Goal: Check status: Check status

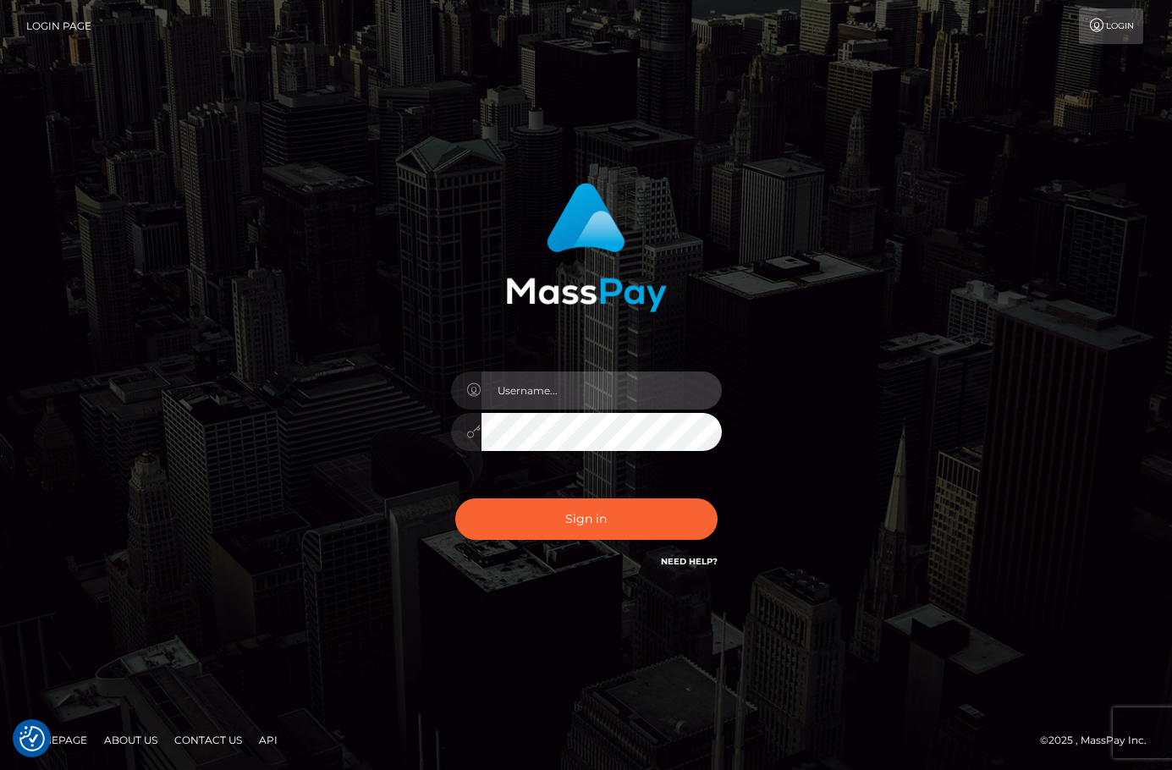
click at [600, 386] on input "text" at bounding box center [602, 390] width 240 height 38
type input "christianc.xcite"
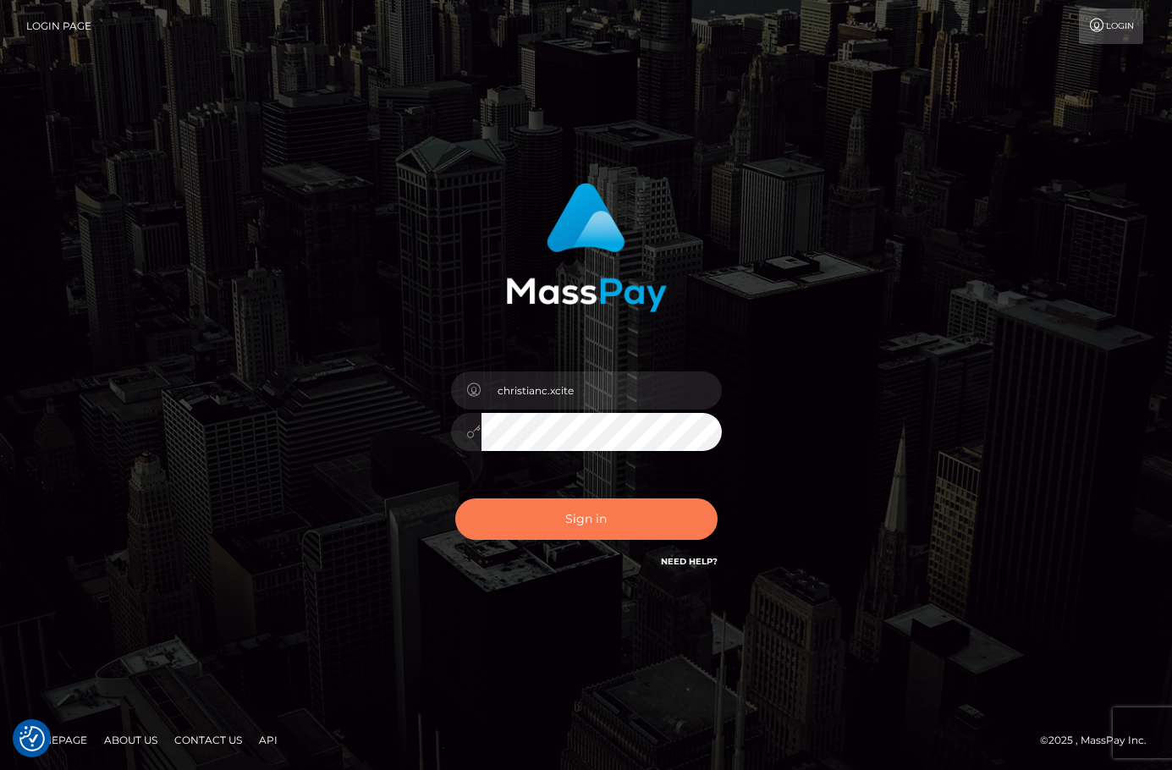
click at [561, 512] on button "Sign in" at bounding box center [586, 518] width 262 height 41
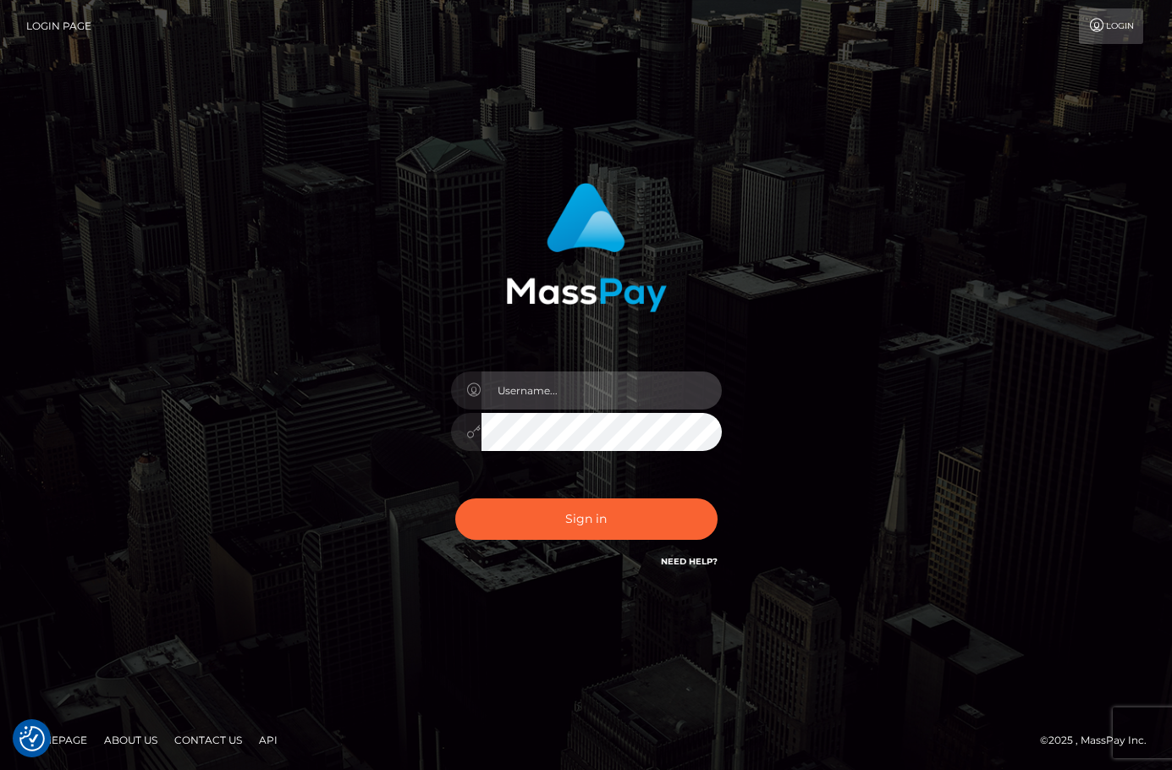
drag, startPoint x: 576, startPoint y: 394, endPoint x: 594, endPoint y: 349, distance: 48.2
click at [576, 394] on input "text" at bounding box center [602, 390] width 240 height 38
type input "christianc.xcite"
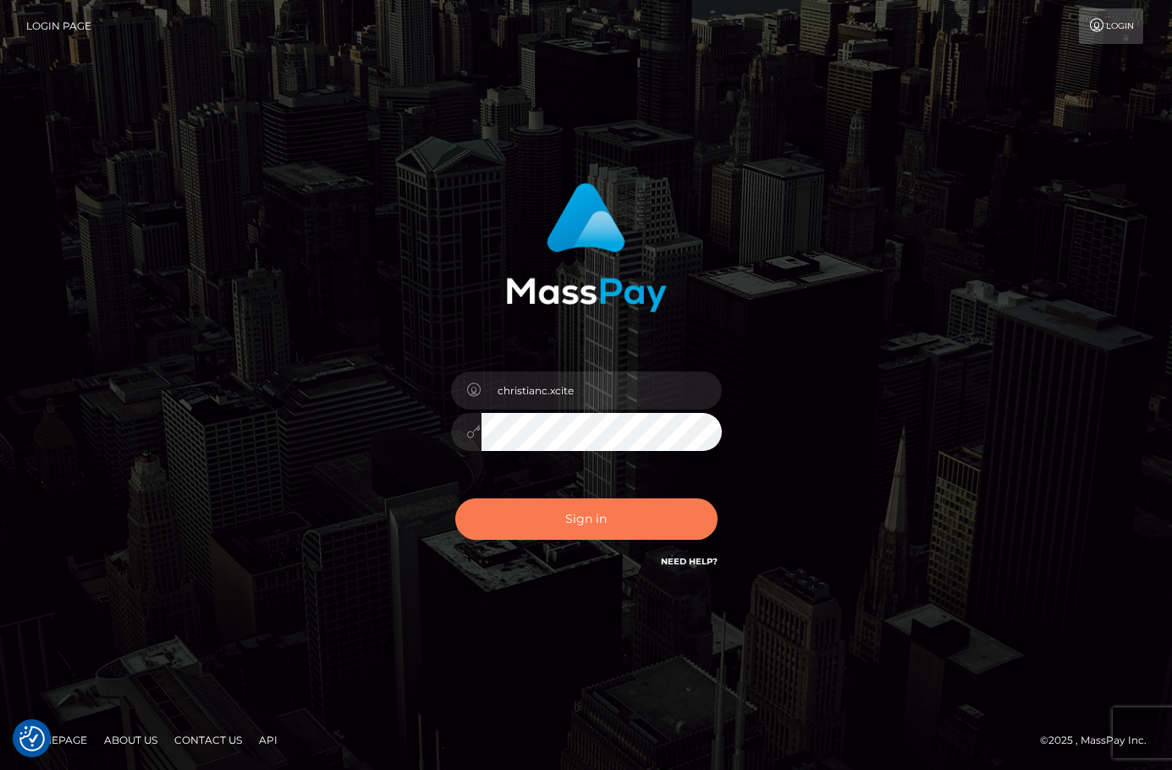
click at [548, 514] on button "Sign in" at bounding box center [586, 518] width 262 height 41
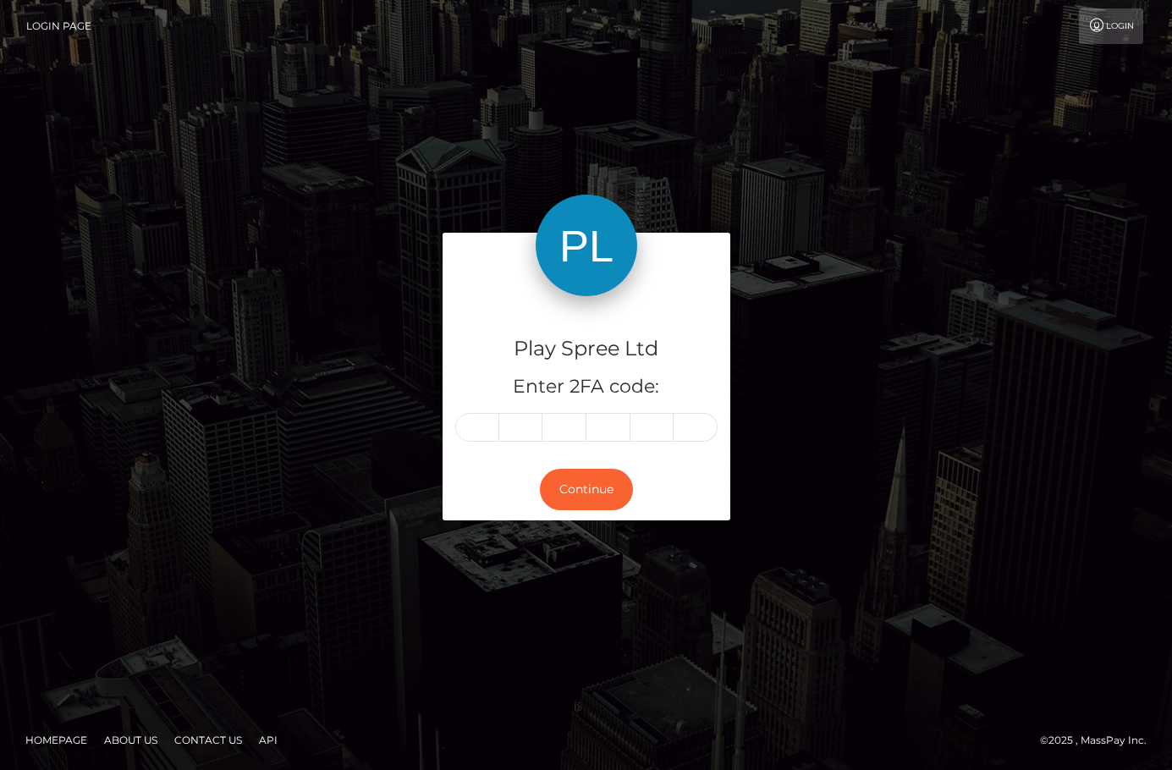
click at [1113, 466] on div "Play Spree Ltd Enter 2FA code: Continue" at bounding box center [586, 385] width 1172 height 558
click at [482, 429] on input "text" at bounding box center [477, 427] width 44 height 29
type input "6"
type input "1"
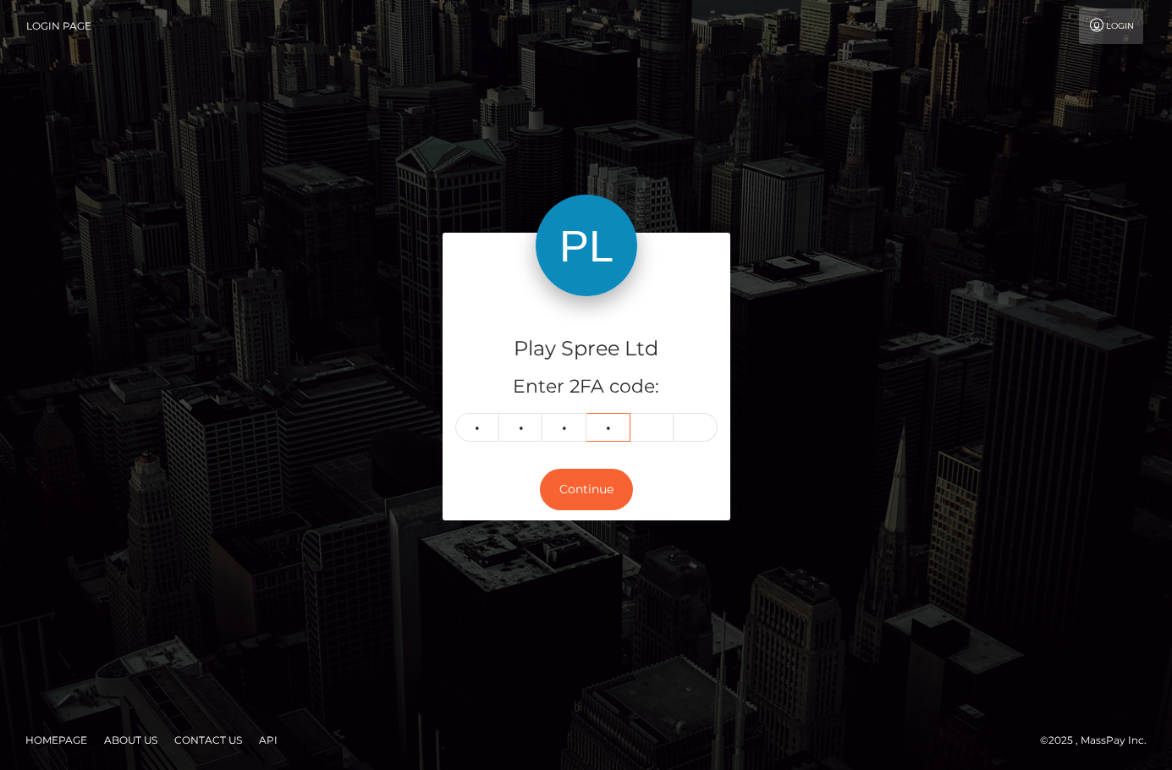
type input "4"
type input "0"
type input "4"
click at [581, 509] on button "Continue" at bounding box center [586, 489] width 93 height 41
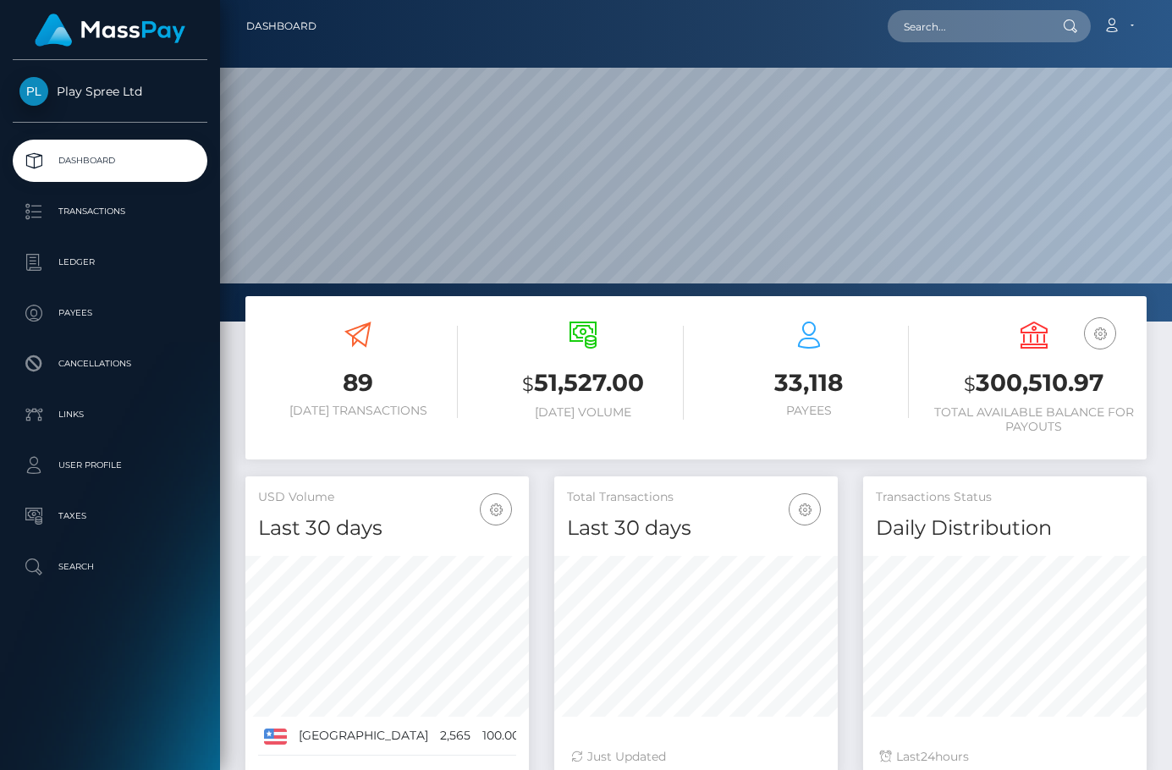
scroll to position [300, 283]
click at [1029, 381] on h3 "$ 300,510.97" at bounding box center [1034, 383] width 200 height 35
copy h3 "300,510.97"
